Goal: Information Seeking & Learning: Learn about a topic

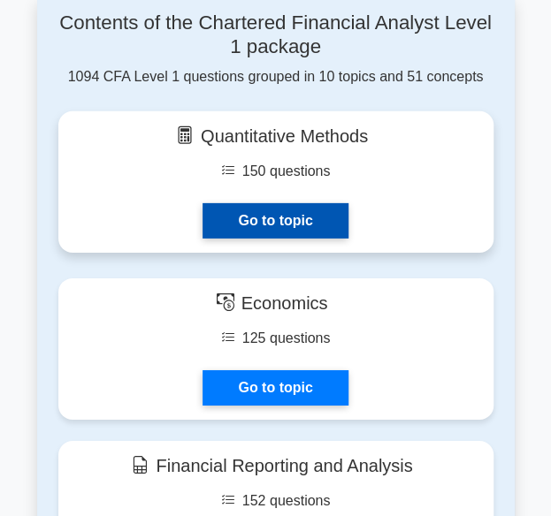
scroll to position [1274, 0]
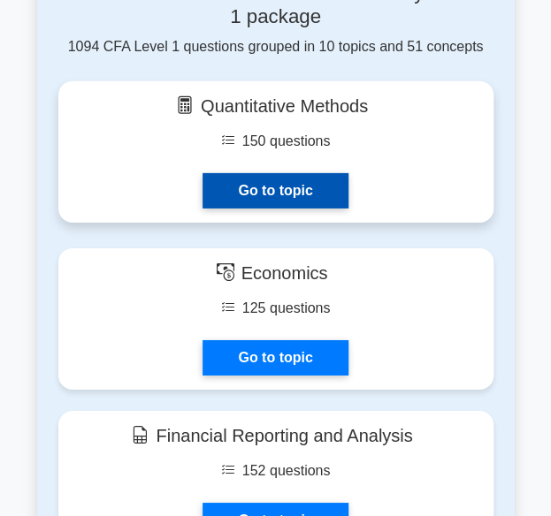
click at [235, 173] on link "Go to topic" at bounding box center [274, 190] width 145 height 35
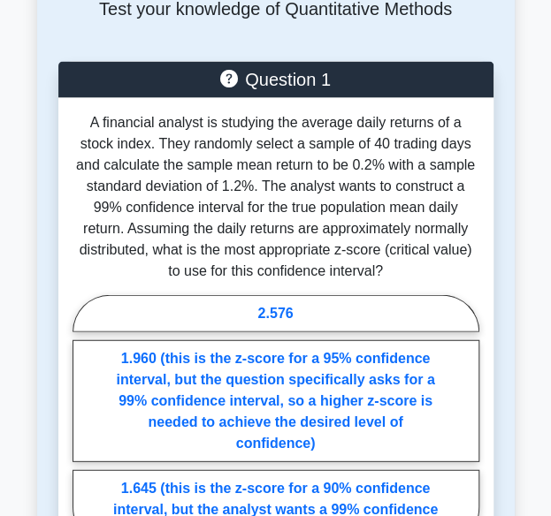
scroll to position [902, 0]
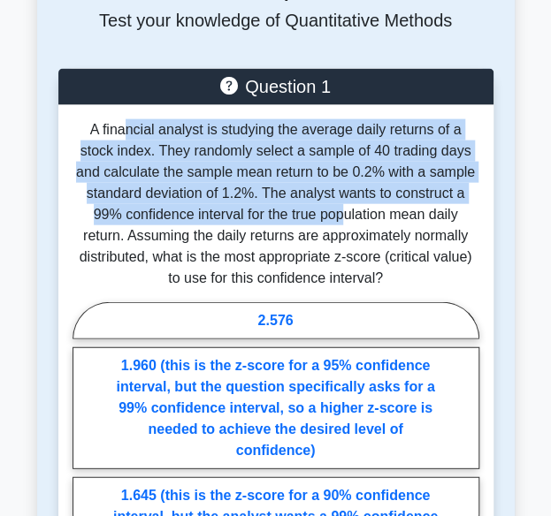
drag, startPoint x: 109, startPoint y: 108, endPoint x: 314, endPoint y: 205, distance: 227.0
click at [314, 205] on p "A financial analyst is studying the average daily returns of a stock index. The…" at bounding box center [275, 204] width 407 height 170
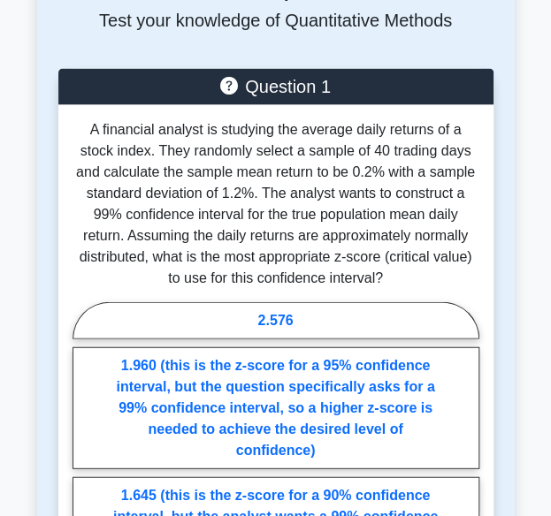
click at [334, 213] on p "A financial analyst is studying the average daily returns of a stock index. The…" at bounding box center [275, 204] width 407 height 170
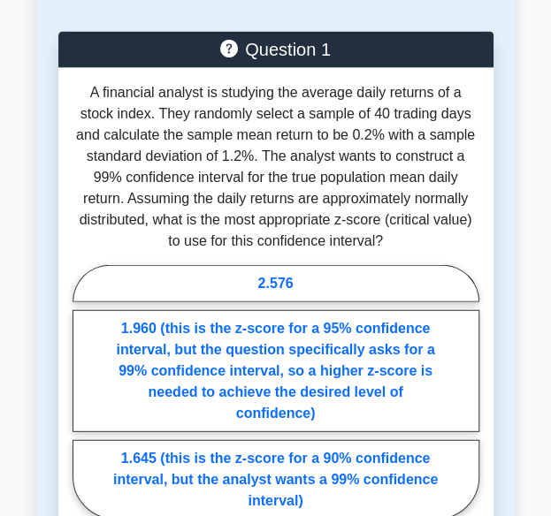
scroll to position [941, 0]
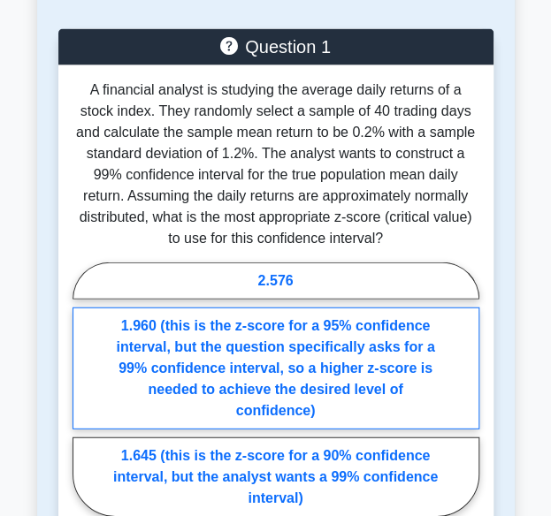
click at [219, 365] on label "1.960 (this is the z-score for a 95% confidence interval, but the question spec…" at bounding box center [275, 369] width 407 height 122
click at [84, 389] on input "1.960 (this is the z-score for a 95% confidence interval, but the question spec…" at bounding box center [77, 394] width 11 height 11
radio input "true"
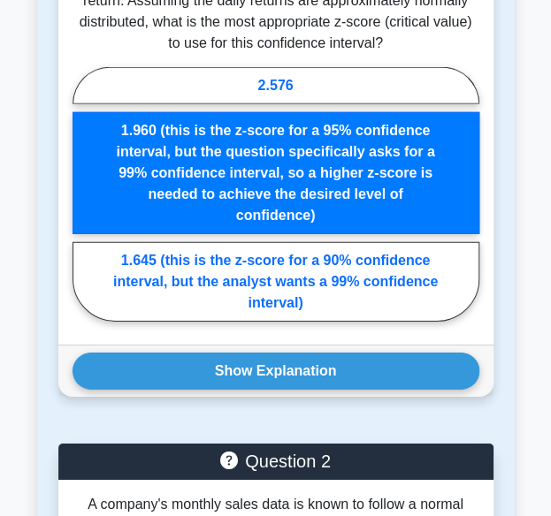
scroll to position [1143, 0]
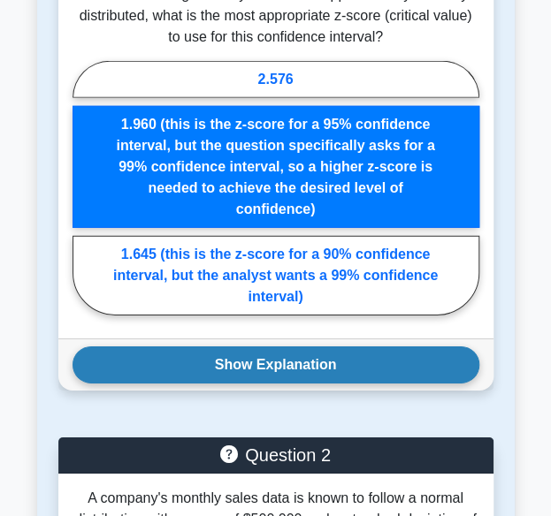
click at [260, 347] on button "Show Explanation" at bounding box center [275, 365] width 407 height 37
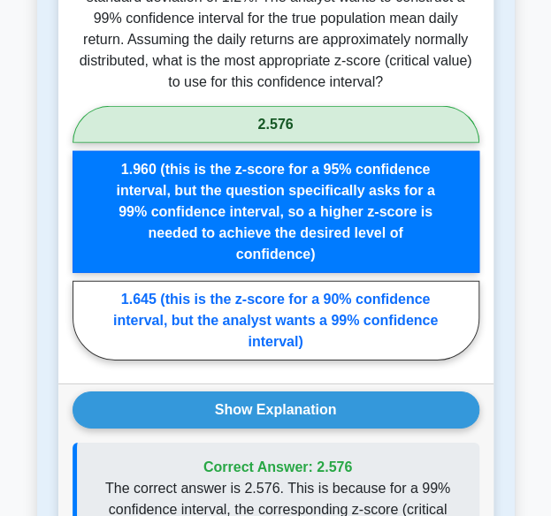
scroll to position [1118, 0]
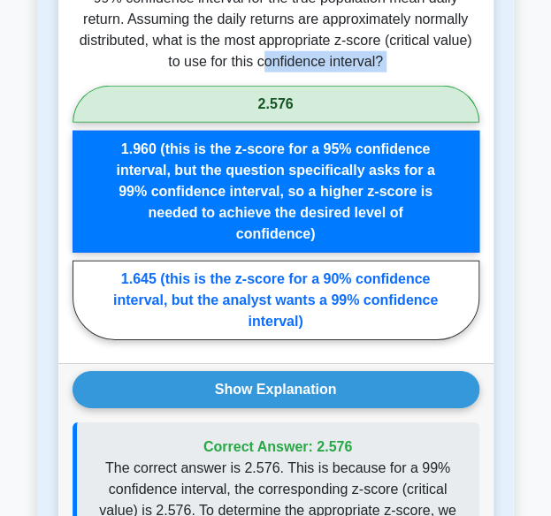
drag, startPoint x: 265, startPoint y: 43, endPoint x: 258, endPoint y: 84, distance: 41.3
click at [258, 84] on div "A financial analyst is studying the average daily returns of a stock index. The…" at bounding box center [275, 126] width 435 height 475
click at [258, 86] on label "2.576" at bounding box center [275, 104] width 407 height 37
click at [84, 212] on input "2.576" at bounding box center [77, 217] width 11 height 11
radio input "true"
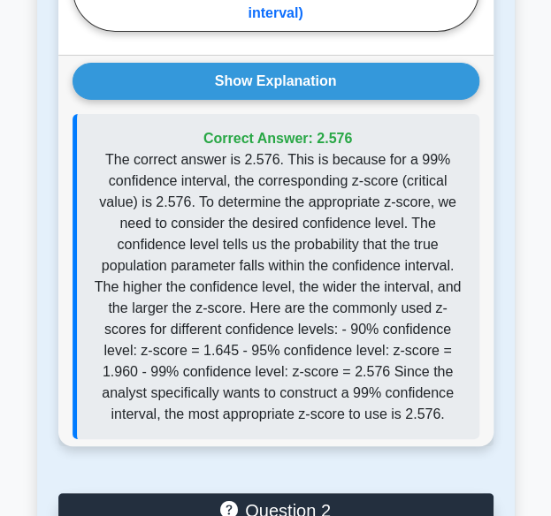
scroll to position [1431, 0]
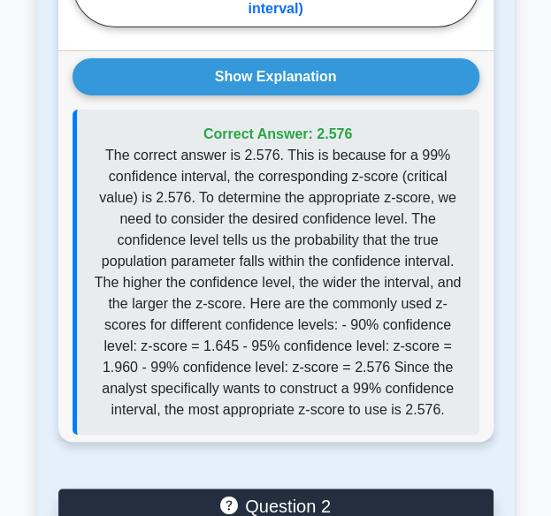
click at [316, 264] on p "The correct answer is 2.576. This is because for a 99% confidence interval, the…" at bounding box center [278, 283] width 374 height 276
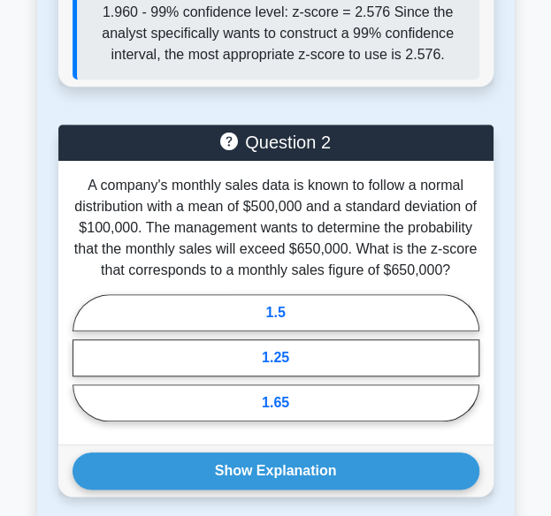
scroll to position [1925, 0]
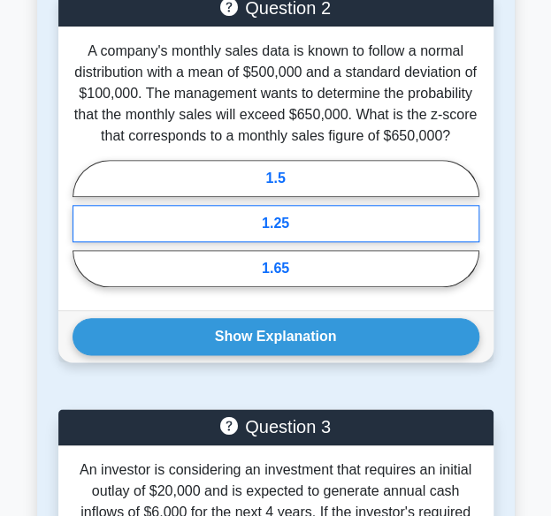
click at [263, 205] on label "1.25" at bounding box center [275, 223] width 407 height 37
click at [84, 223] on input "1.25" at bounding box center [77, 228] width 11 height 11
radio input "true"
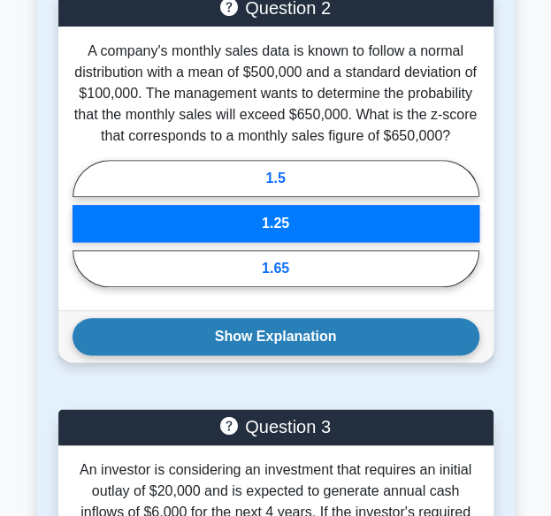
click at [301, 318] on button "Show Explanation" at bounding box center [275, 336] width 407 height 37
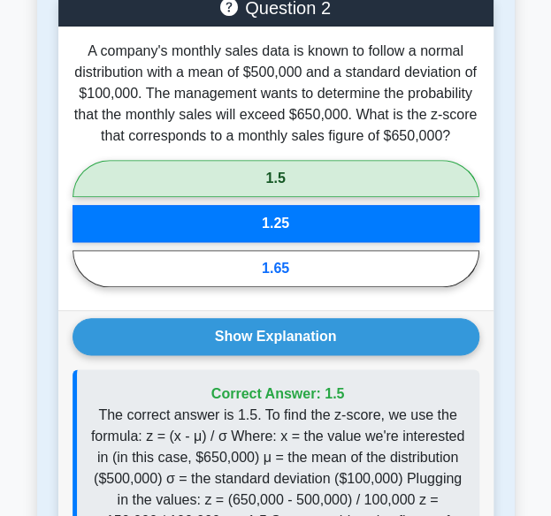
click at [300, 160] on label "1.5" at bounding box center [275, 178] width 407 height 37
click at [84, 223] on input "1.5" at bounding box center [77, 228] width 11 height 11
radio input "true"
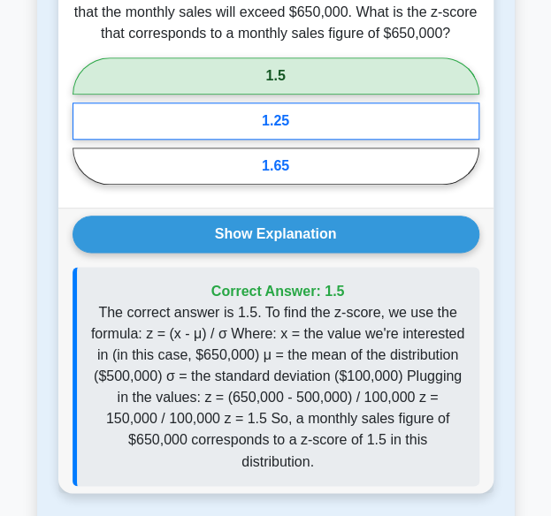
scroll to position [2102, 0]
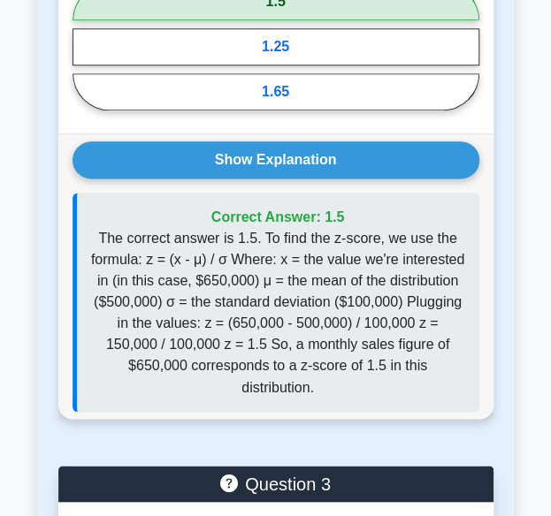
click at [267, 228] on p "The correct answer is 1.5. To find the z-score, we use the formula: z = (x - μ)…" at bounding box center [278, 313] width 374 height 170
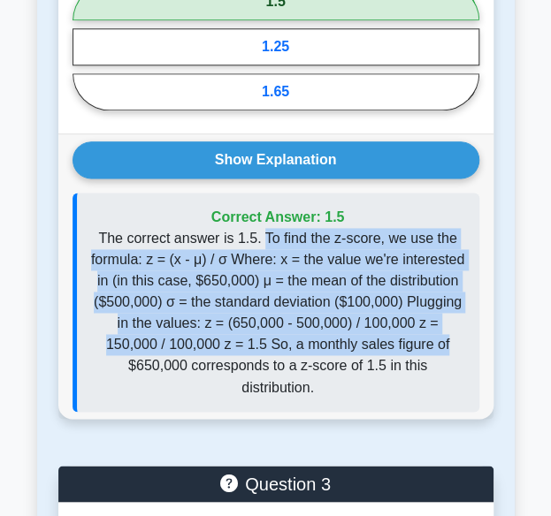
drag, startPoint x: 267, startPoint y: 217, endPoint x: 382, endPoint y: 312, distance: 149.4
click at [382, 312] on p "The correct answer is 1.5. To find the z-score, we use the formula: z = (x - μ)…" at bounding box center [278, 313] width 374 height 170
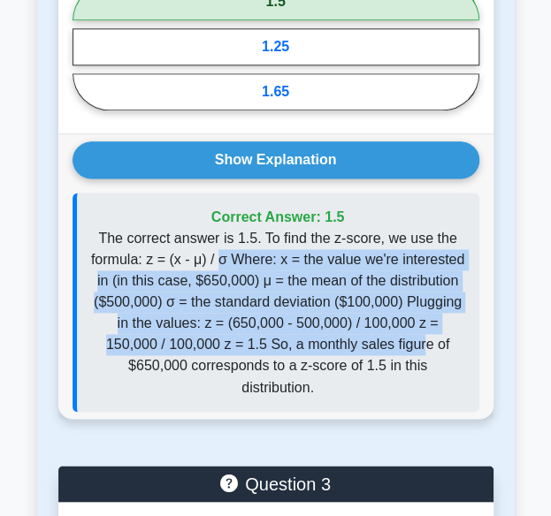
drag, startPoint x: 221, startPoint y: 227, endPoint x: 381, endPoint y: 325, distance: 187.7
click at [381, 325] on p "The correct answer is 1.5. To find the z-score, we use the formula: z = (x - μ)…" at bounding box center [278, 313] width 374 height 170
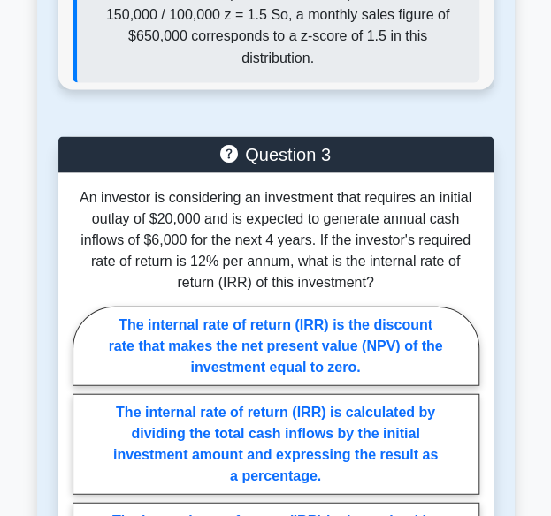
scroll to position [2436, 0]
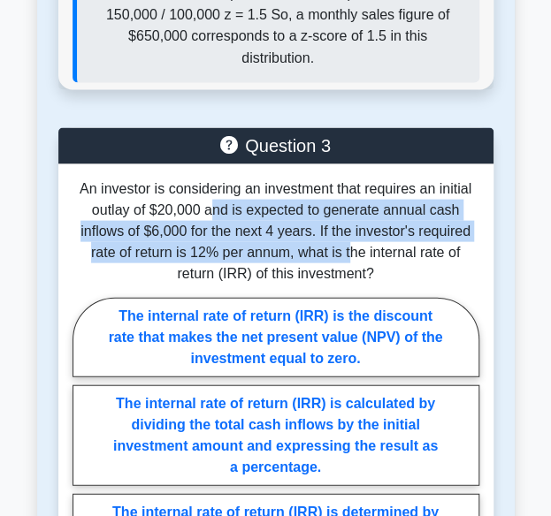
drag, startPoint x: 211, startPoint y: 151, endPoint x: 348, endPoint y: 194, distance: 143.4
click at [348, 194] on p "An investor is considering an investment that requires an initial outlay of $20…" at bounding box center [275, 231] width 407 height 106
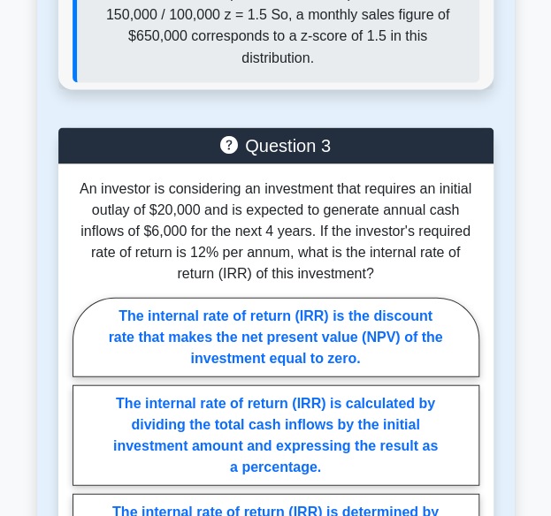
click at [385, 202] on p "An investor is considering an investment that requires an initial outlay of $20…" at bounding box center [275, 231] width 407 height 106
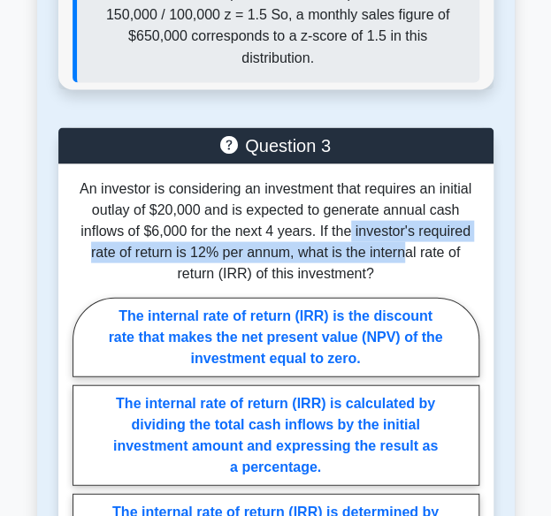
drag, startPoint x: 401, startPoint y: 212, endPoint x: 345, endPoint y: 170, distance: 70.7
click at [345, 178] on p "An investor is considering an investment that requires an initial outlay of $20…" at bounding box center [275, 231] width 407 height 106
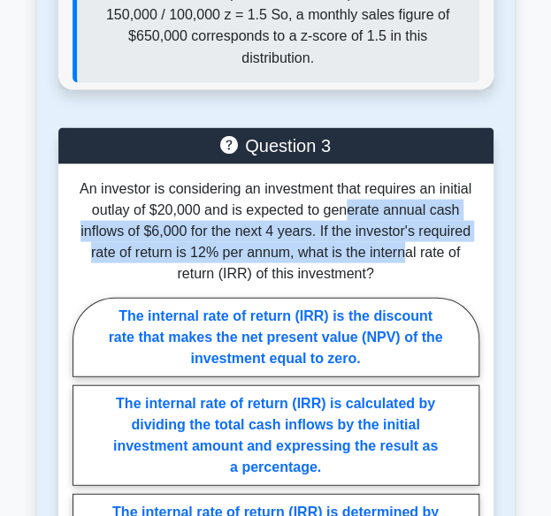
click at [345, 178] on p "An investor is considering an investment that requires an initial outlay of $20…" at bounding box center [275, 231] width 407 height 106
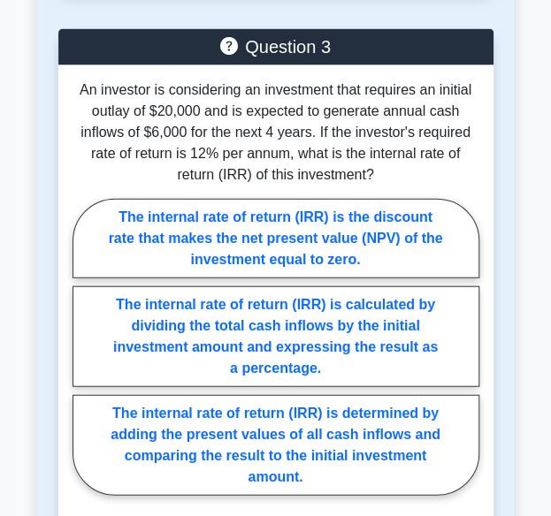
scroll to position [2537, 0]
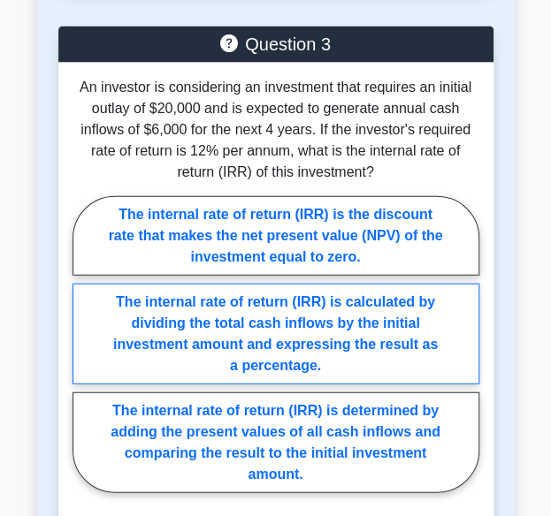
click at [408, 284] on label "The internal rate of return (IRR) is calculated by dividing the total cash infl…" at bounding box center [275, 334] width 407 height 101
click at [84, 344] on input "The internal rate of return (IRR) is calculated by dividing the total cash infl…" at bounding box center [77, 349] width 11 height 11
radio input "true"
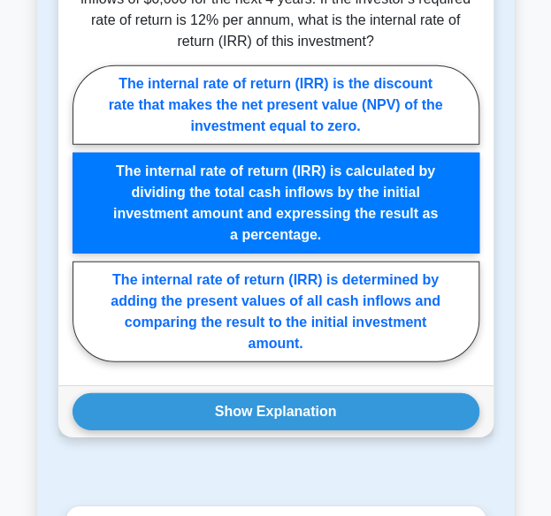
scroll to position [2672, 0]
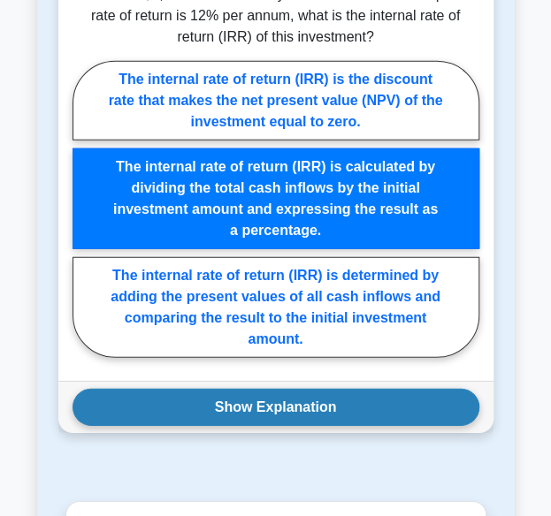
click at [336, 389] on button "Show Explanation" at bounding box center [275, 407] width 407 height 37
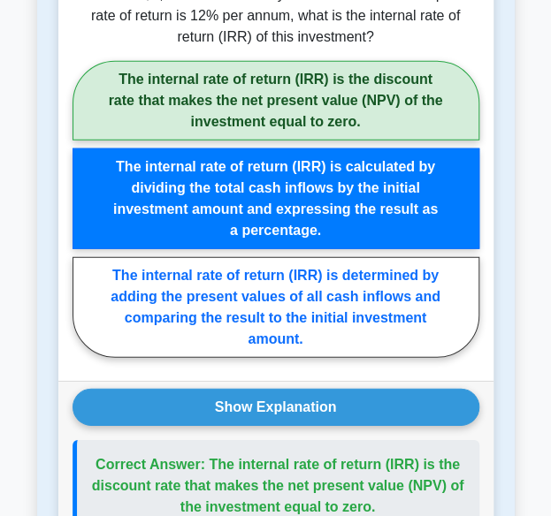
click at [331, 61] on label "The internal rate of return (IRR) is the discount rate that makes the net prese…" at bounding box center [275, 101] width 407 height 80
click at [84, 209] on input "The internal rate of return (IRR) is the discount rate that makes the net prese…" at bounding box center [77, 214] width 11 height 11
radio input "true"
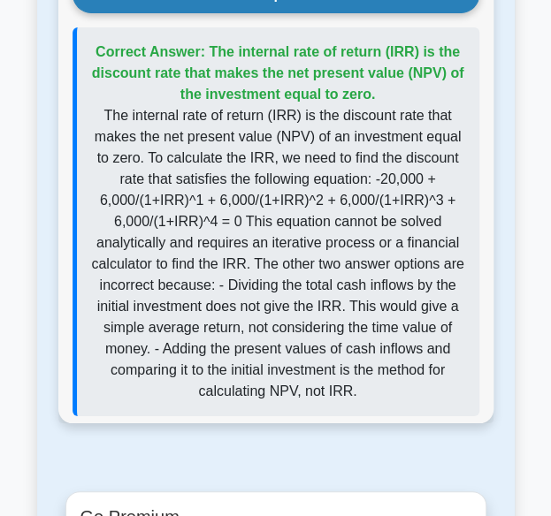
scroll to position [2940, 0]
